Goal: Task Accomplishment & Management: Use online tool/utility

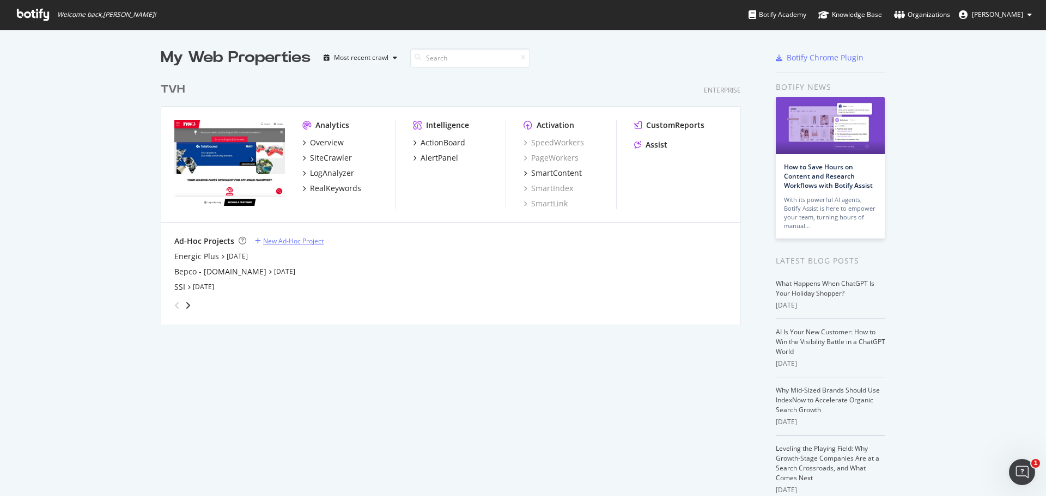
click at [303, 239] on div "New Ad-Hoc Project" at bounding box center [293, 240] width 60 height 9
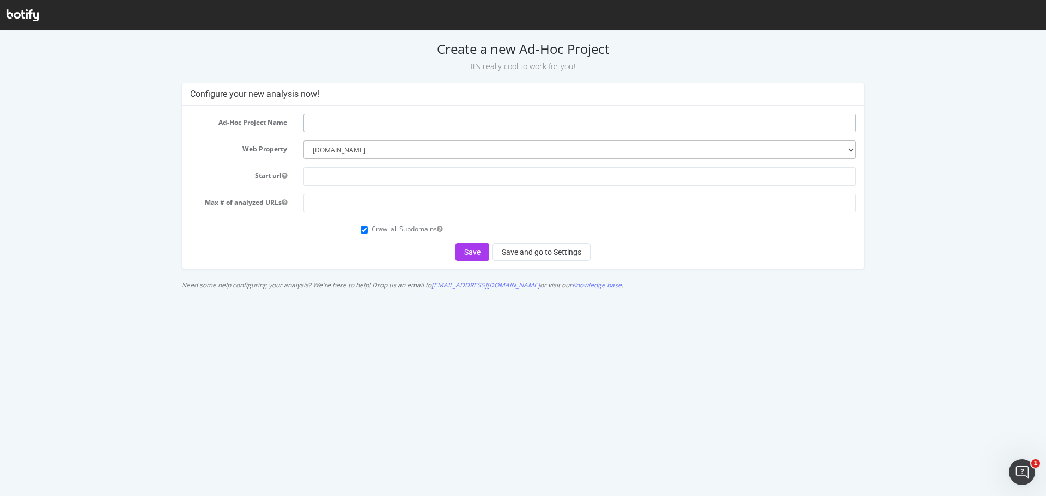
click at [349, 121] on input "text" at bounding box center [579, 123] width 552 height 19
type input "Grammer Seats"
click at [368, 172] on input "text" at bounding box center [579, 176] width 552 height 19
paste input "[URL][DOMAIN_NAME]"
type input "[URL][DOMAIN_NAME]"
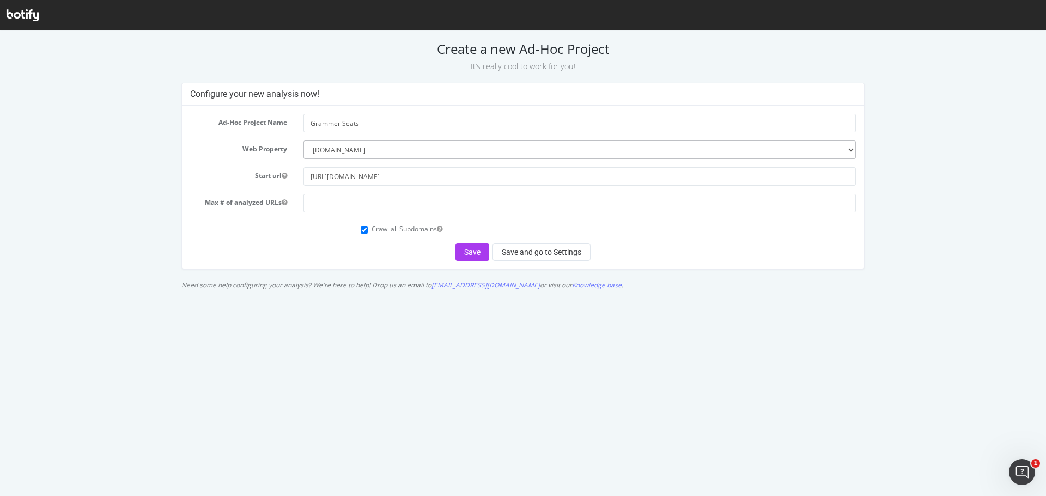
click at [293, 245] on div "Save Save and go to Settings" at bounding box center [523, 251] width 666 height 17
click at [389, 206] on input "number" at bounding box center [579, 203] width 552 height 19
type input "200000"
click at [429, 256] on div "Save Save and go to Settings" at bounding box center [523, 251] width 666 height 17
click at [406, 227] on label "Crawl all Subdomains" at bounding box center [406, 228] width 71 height 9
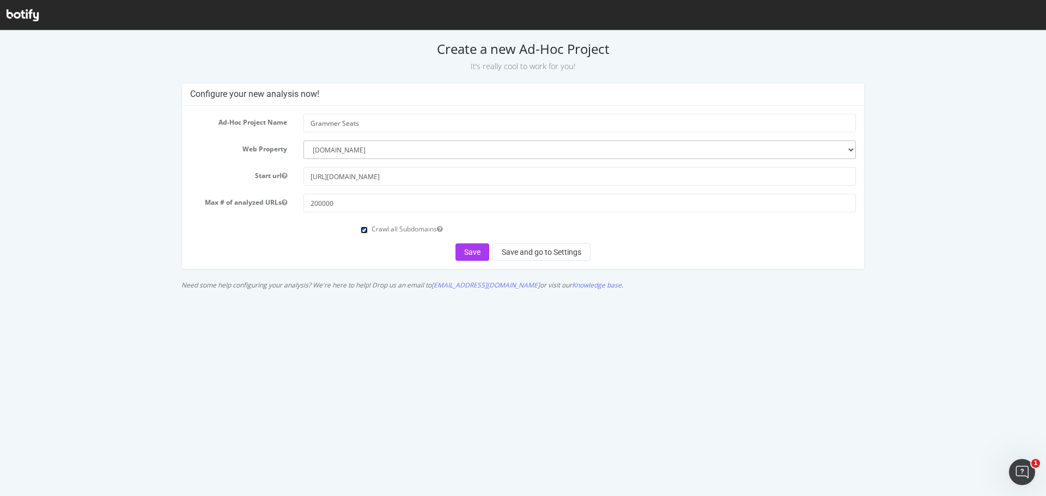
click at [368, 227] on input "Crawl all Subdomains" at bounding box center [364, 230] width 7 height 7
checkbox input "false"
click at [499, 251] on button "Save and go to Settings" at bounding box center [541, 251] width 98 height 17
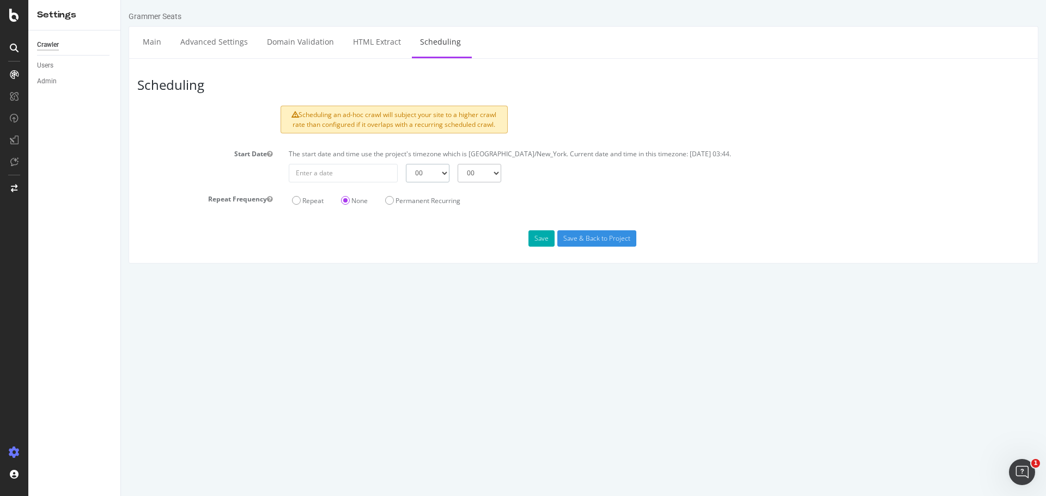
click at [436, 169] on select "00 01 02 03 04 05 06 07 08 09 10 11 12 13 14 15 16 17 18 19 20 21 22 23" at bounding box center [428, 173] width 44 height 19
type input "2025-09-04"
click at [368, 170] on input "2025-09-04" at bounding box center [343, 173] width 109 height 19
click at [406, 232] on td "4" at bounding box center [405, 231] width 25 height 16
click at [426, 171] on select "00 01 02 03 04 05 06 07 08 09 10 11 12 13 14 15 16 17 18 19 20 21 22 23" at bounding box center [428, 173] width 44 height 19
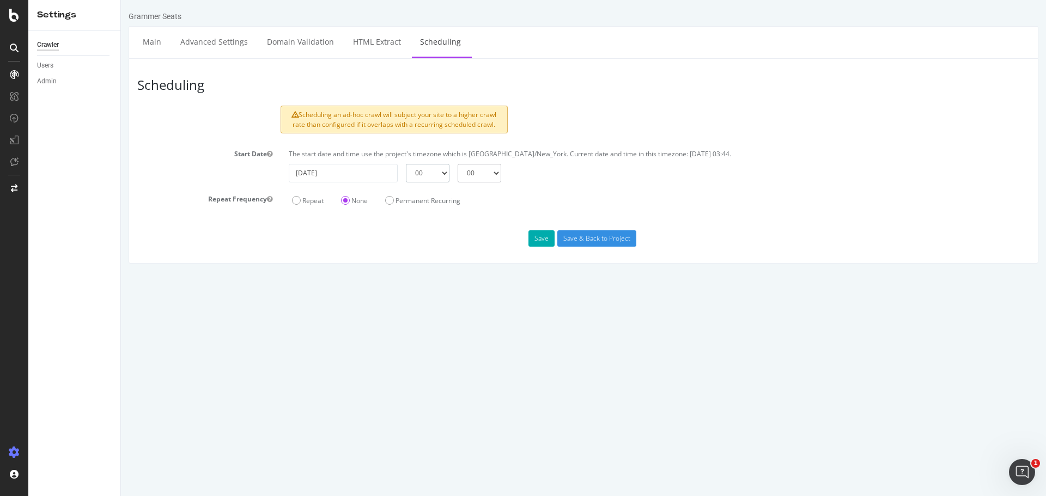
select select "3"
click at [406, 164] on select "00 01 02 03 04 05 06 07 08 09 10 11 12 13 14 15 16 17 18 19 20 21 22 23" at bounding box center [428, 173] width 44 height 19
click at [470, 176] on select "00 15 30 45" at bounding box center [480, 173] width 44 height 19
select select "45"
click at [458, 164] on select "00 15 30 45" at bounding box center [480, 173] width 44 height 19
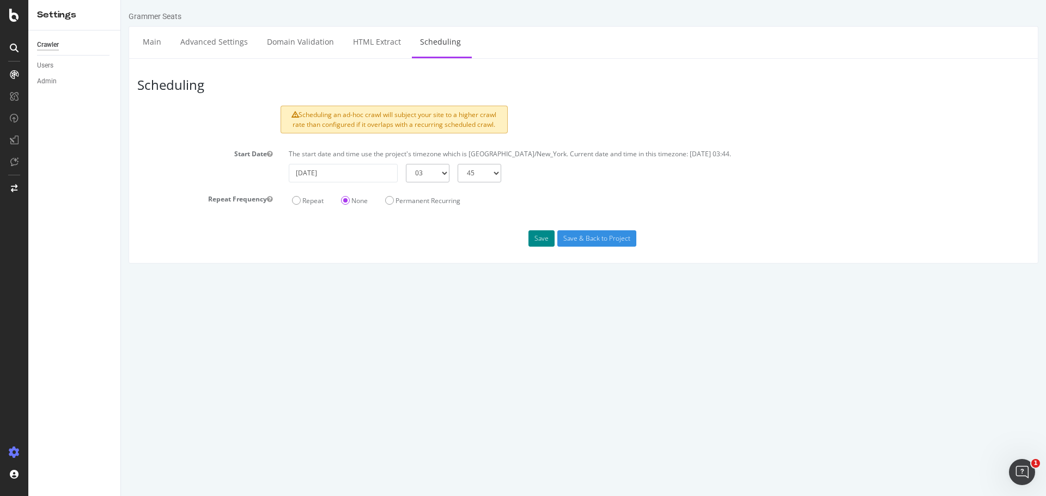
click at [539, 241] on button "Save" at bounding box center [541, 238] width 26 height 16
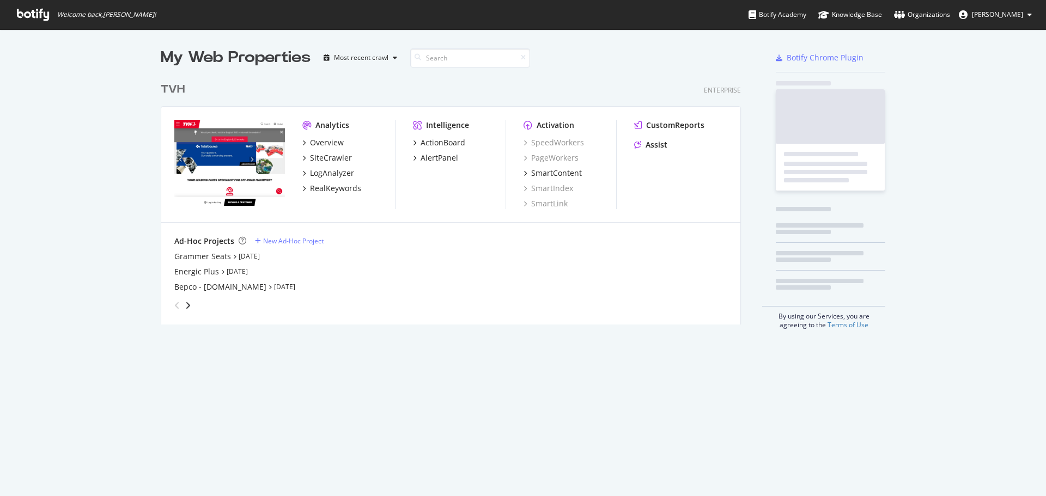
scroll to position [248, 581]
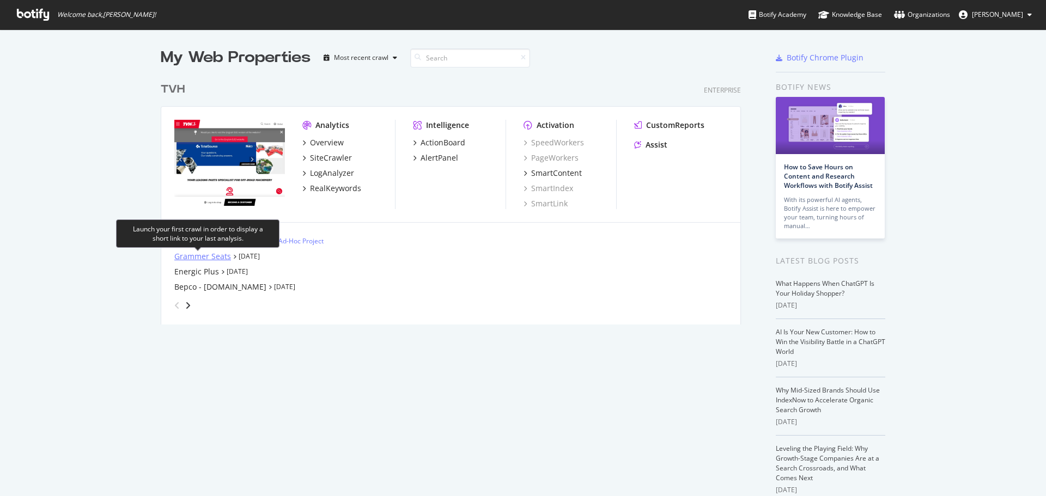
click at [185, 258] on div "Grammer Seats" at bounding box center [202, 256] width 57 height 11
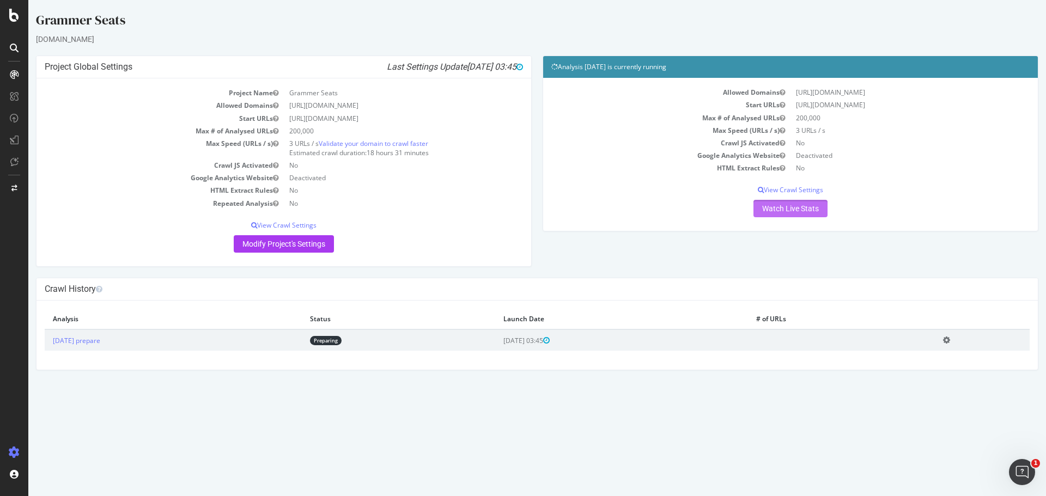
click at [779, 211] on link "Watch Live Stats" at bounding box center [790, 208] width 74 height 17
